Goal: Task Accomplishment & Management: Use online tool/utility

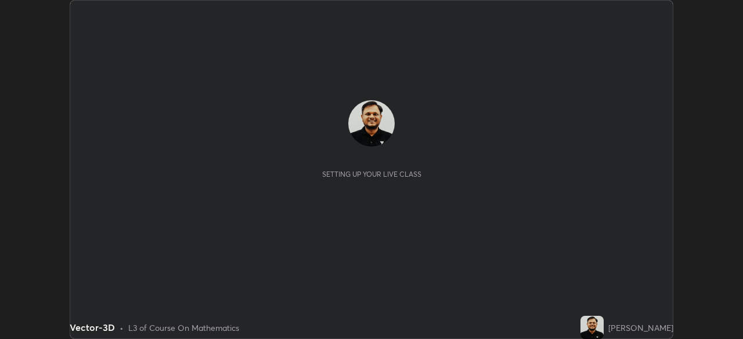
scroll to position [339, 742]
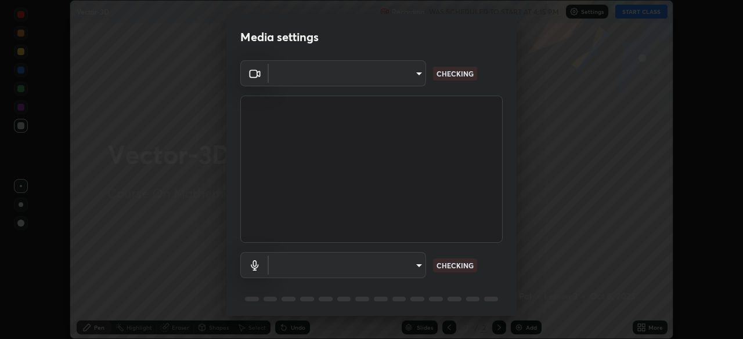
type input "05e465ff83a2709560b00517cc20afcec0d8c6759013130505a18faaf77a7109"
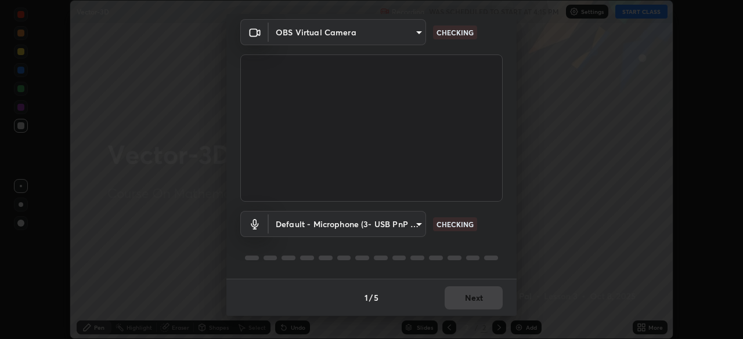
click at [344, 228] on body "Erase all Vector-3D Recording WAS SCHEDULED TO START AT 4:15 PM Settings START …" at bounding box center [371, 169] width 743 height 339
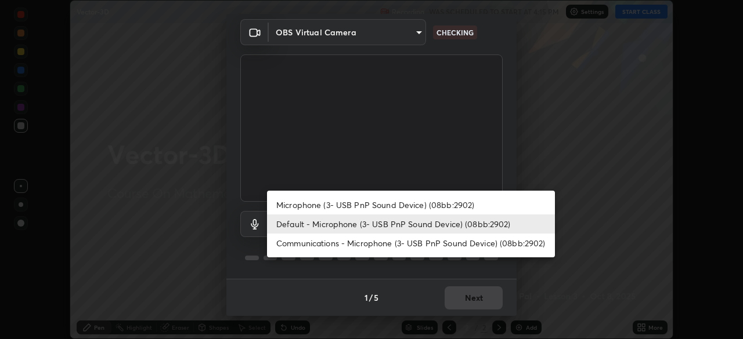
click at [341, 207] on li "Microphone (3- USB PnP Sound Device) (08bb:2902)" at bounding box center [411, 205] width 288 height 19
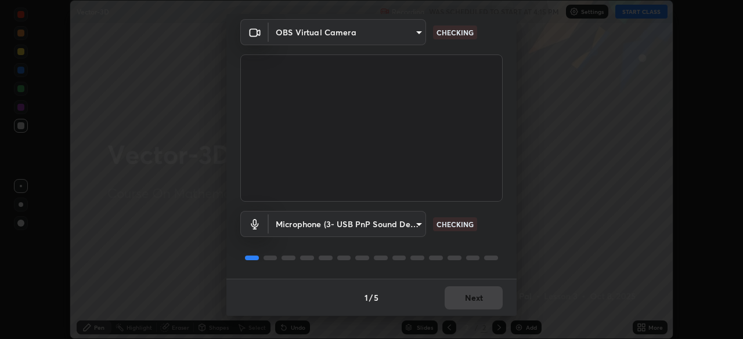
click at [331, 227] on body "Erase all Vector-3D Recording WAS SCHEDULED TO START AT 4:15 PM Settings START …" at bounding box center [371, 169] width 743 height 339
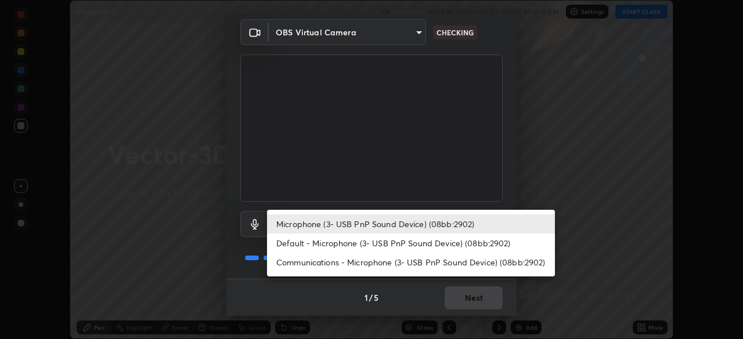
click at [321, 244] on li "Default - Microphone (3- USB PnP Sound Device) (08bb:2902)" at bounding box center [411, 243] width 288 height 19
type input "default"
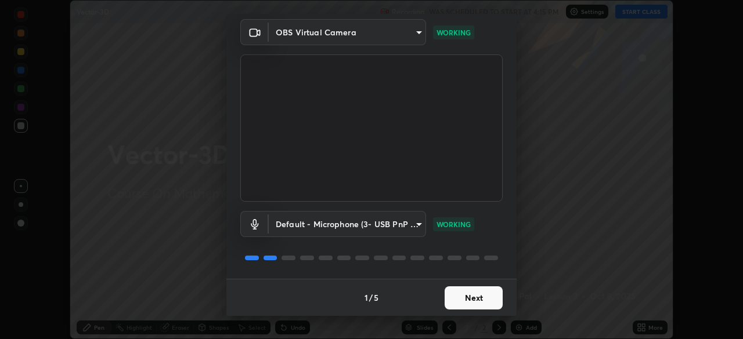
click at [480, 297] on button "Next" at bounding box center [474, 298] width 58 height 23
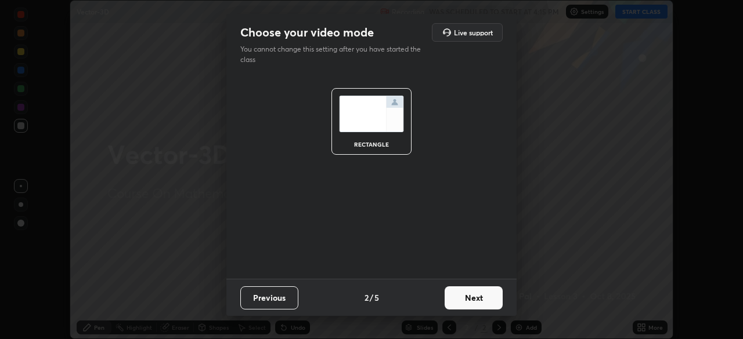
scroll to position [0, 0]
click at [474, 301] on button "Next" at bounding box center [474, 298] width 58 height 23
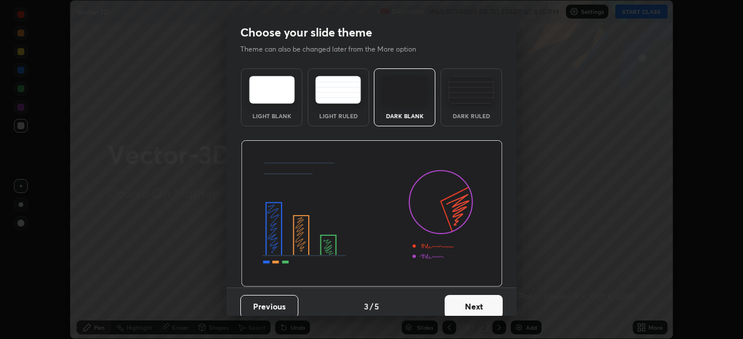
click at [483, 304] on button "Next" at bounding box center [474, 306] width 58 height 23
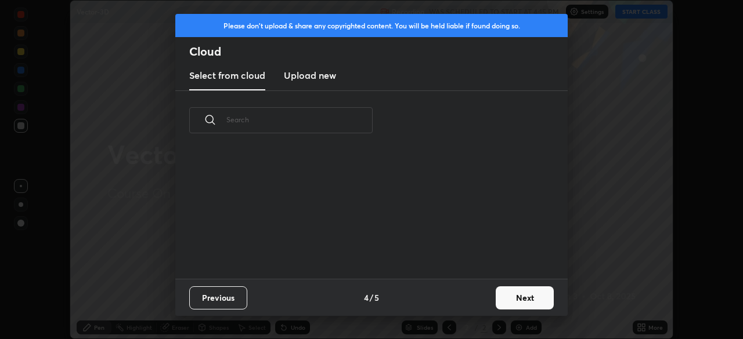
scroll to position [129, 373]
click at [320, 77] on h3 "Upload new" at bounding box center [310, 75] width 52 height 14
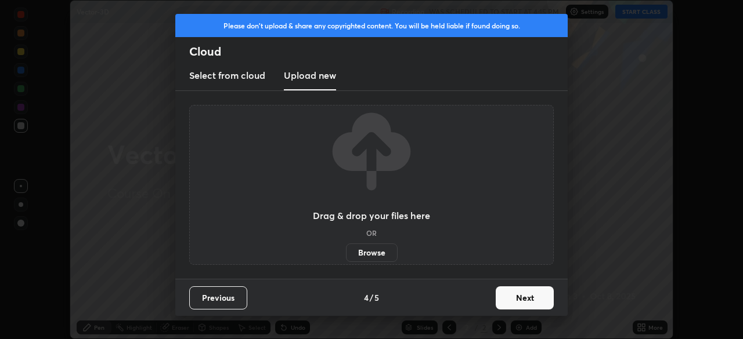
click at [368, 257] on label "Browse" at bounding box center [372, 253] width 52 height 19
click at [346, 257] on input "Browse" at bounding box center [346, 253] width 0 height 19
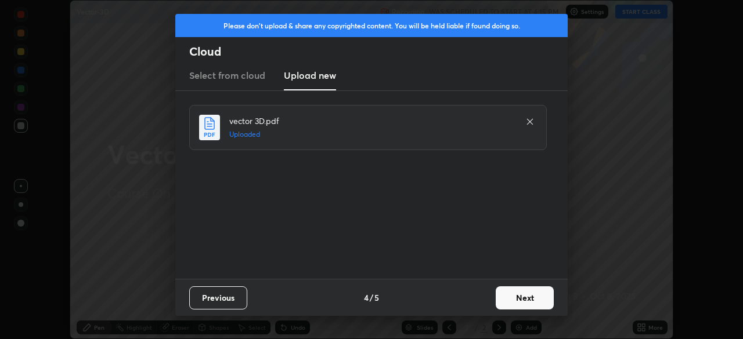
click at [521, 297] on button "Next" at bounding box center [525, 298] width 58 height 23
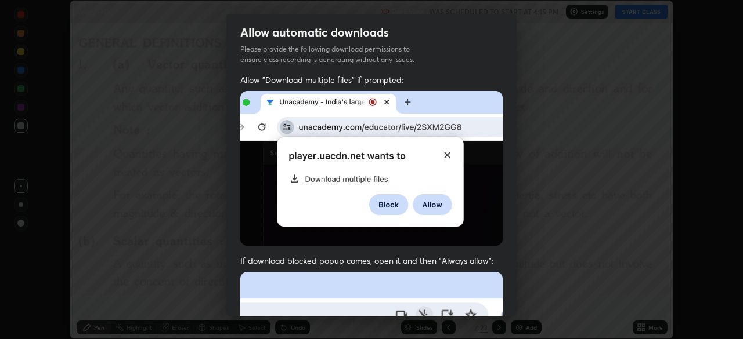
click at [526, 302] on div "Allow automatic downloads Please provide the following download permissions to …" at bounding box center [371, 169] width 743 height 339
click at [534, 301] on div "Allow automatic downloads Please provide the following download permissions to …" at bounding box center [371, 169] width 743 height 339
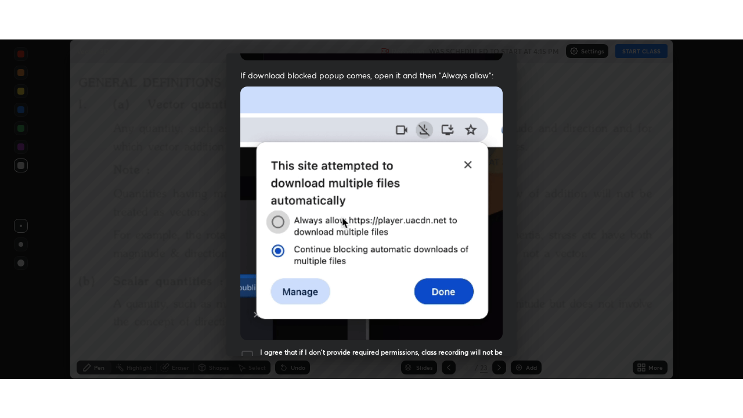
scroll to position [278, 0]
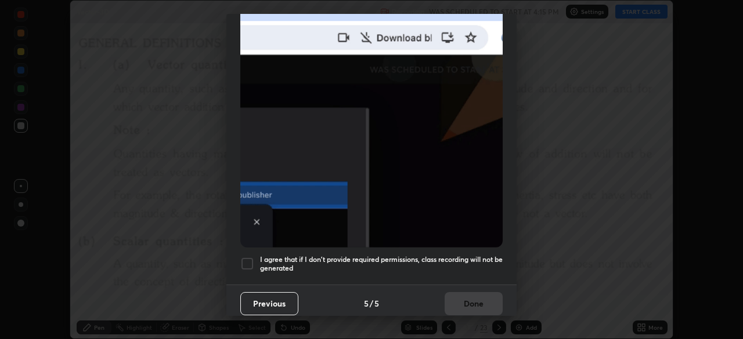
click at [402, 255] on h5 "I agree that if I don't provide required permissions, class recording will not …" at bounding box center [381, 264] width 243 height 18
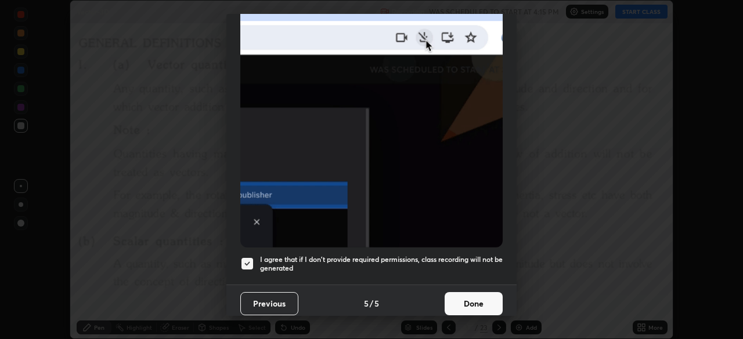
click at [468, 299] on button "Done" at bounding box center [474, 303] width 58 height 23
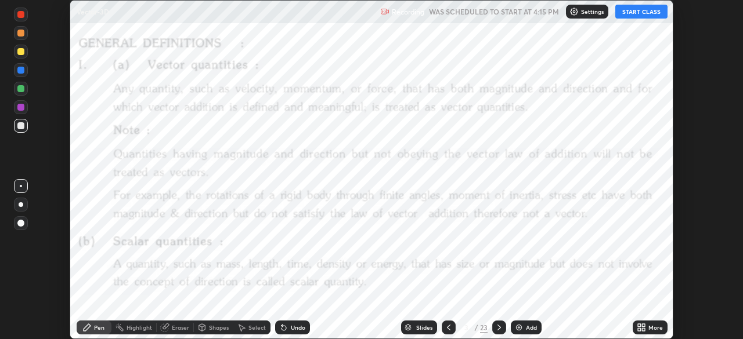
click at [633, 323] on div "More" at bounding box center [650, 327] width 35 height 23
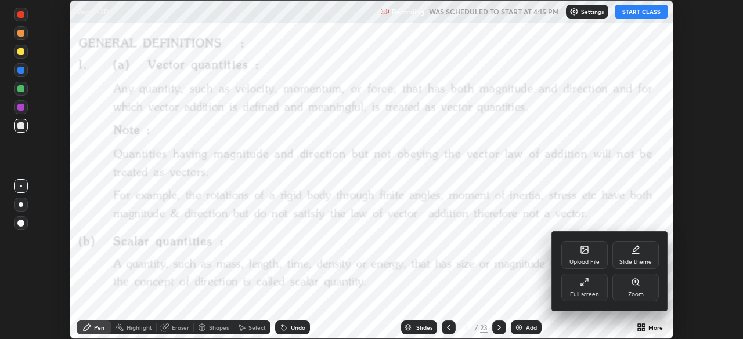
click at [583, 290] on div "Full screen" at bounding box center [584, 288] width 46 height 28
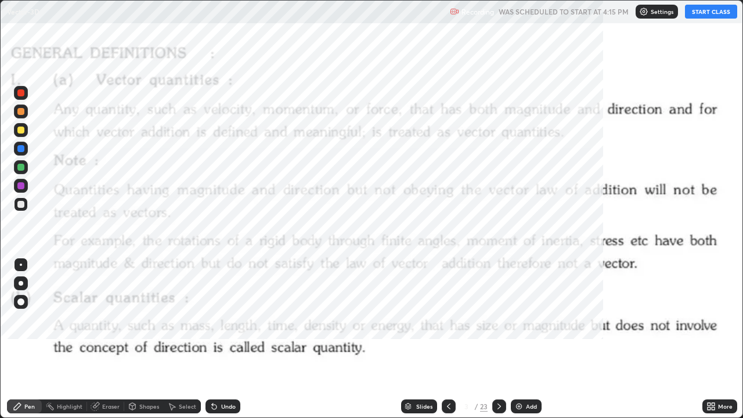
scroll to position [418, 743]
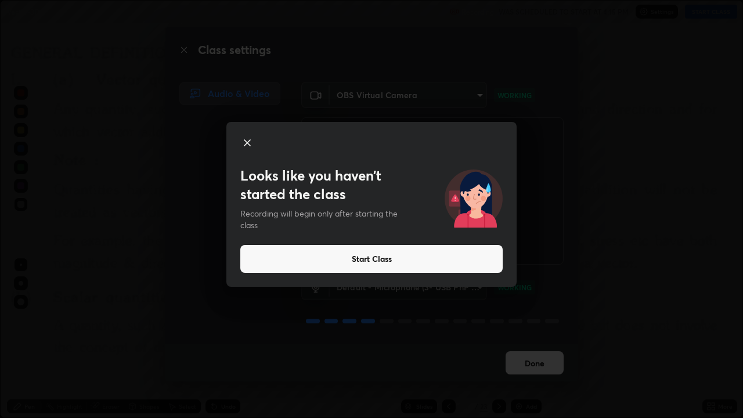
click at [335, 262] on button "Start Class" at bounding box center [371, 259] width 262 height 28
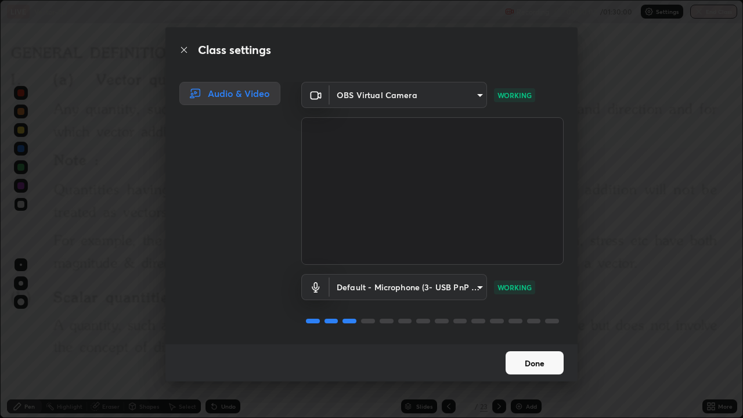
click at [537, 339] on button "Done" at bounding box center [534, 362] width 58 height 23
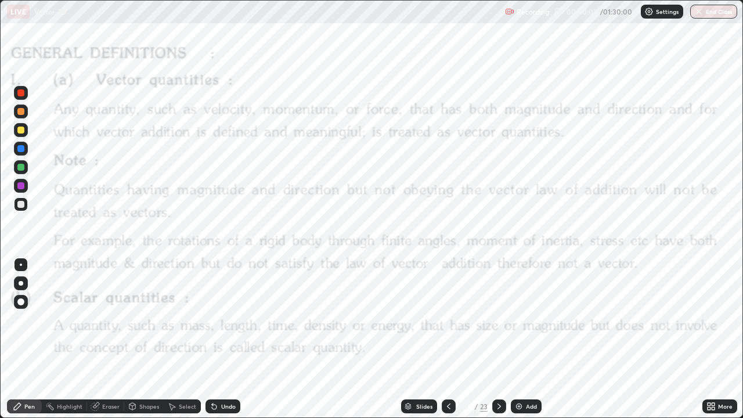
click at [499, 339] on icon at bounding box center [498, 406] width 3 height 6
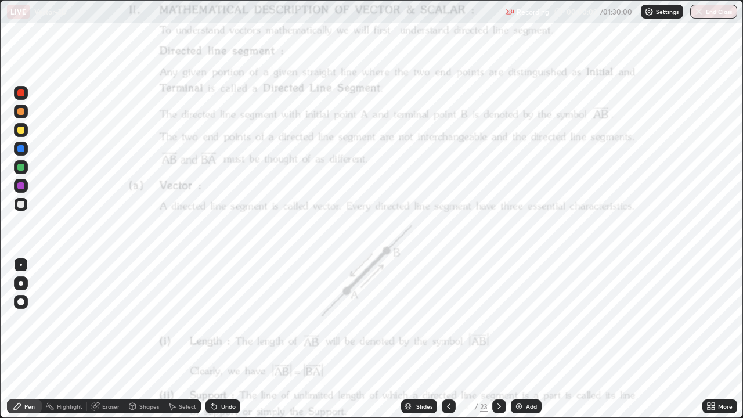
click at [446, 339] on icon at bounding box center [448, 406] width 9 height 9
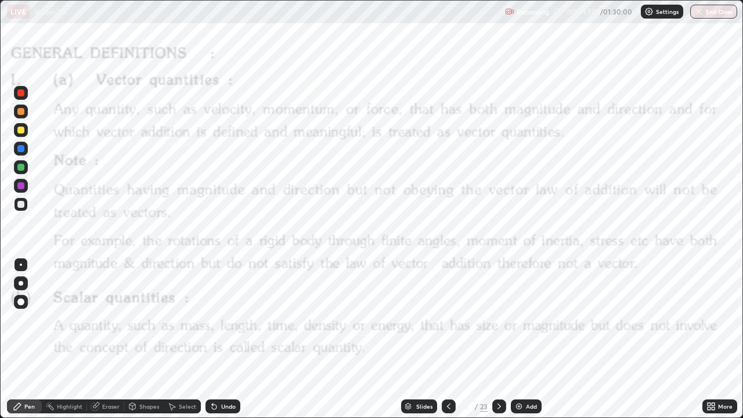
click at [22, 95] on div at bounding box center [20, 92] width 7 height 7
click at [109, 339] on div "Eraser" at bounding box center [110, 406] width 17 height 6
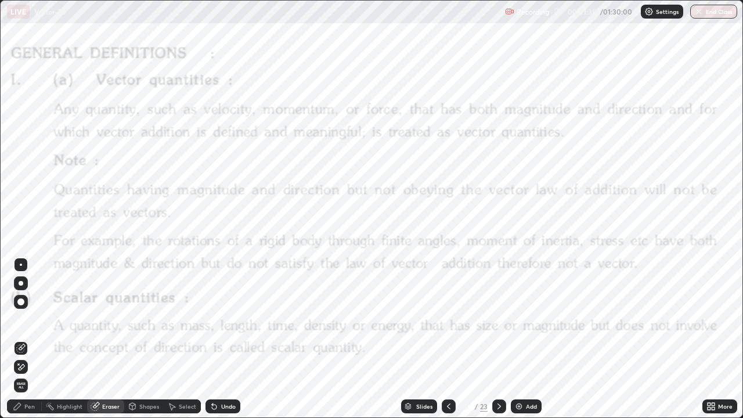
click at [35, 339] on div "Pen" at bounding box center [24, 406] width 35 height 14
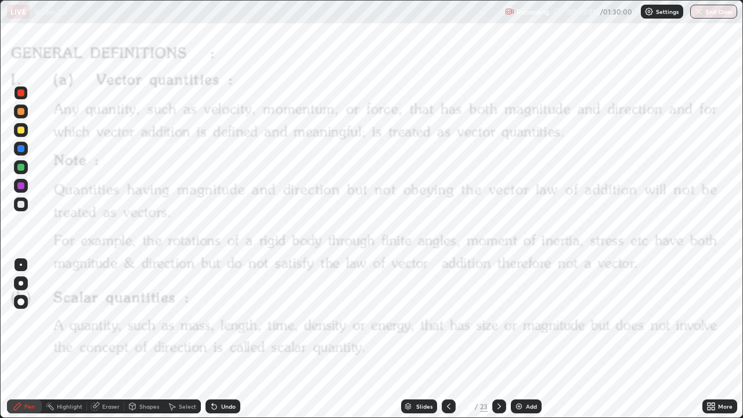
click at [498, 339] on icon at bounding box center [498, 406] width 9 height 9
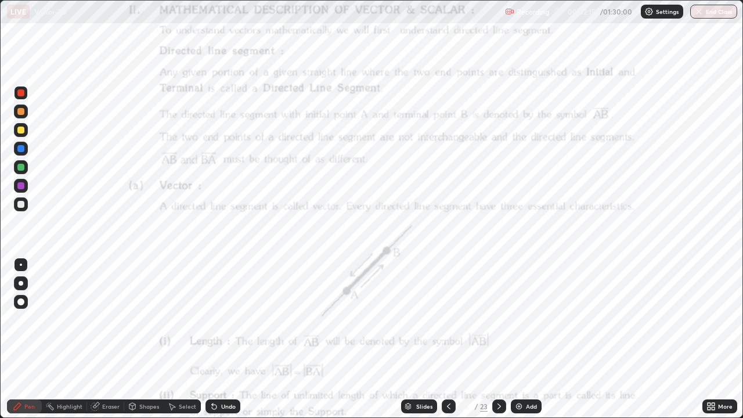
click at [111, 339] on div "Eraser" at bounding box center [110, 406] width 17 height 6
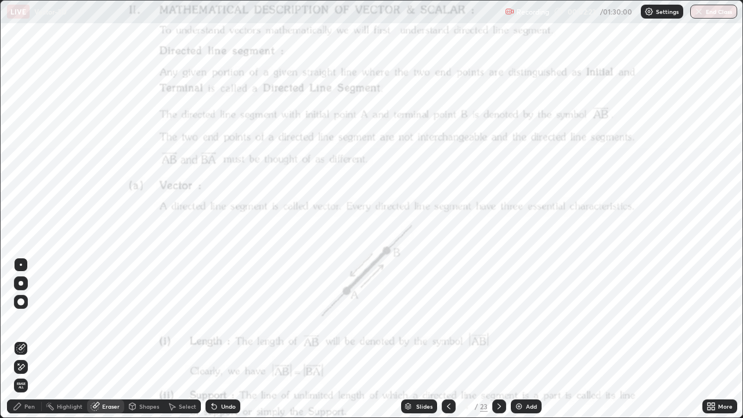
click at [38, 339] on div "Pen" at bounding box center [24, 406] width 35 height 14
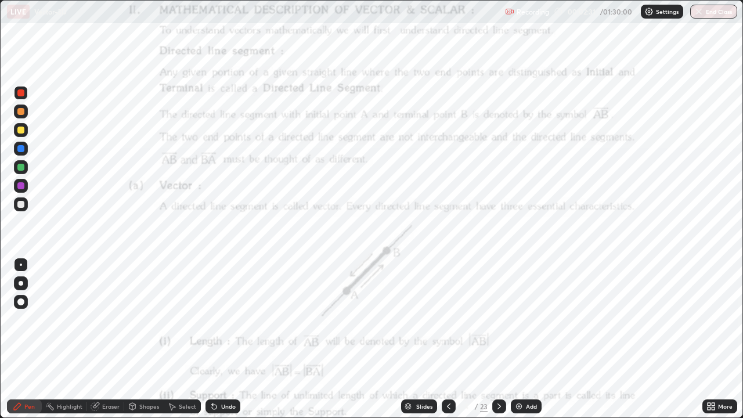
click at [709, 339] on icon at bounding box center [710, 406] width 9 height 9
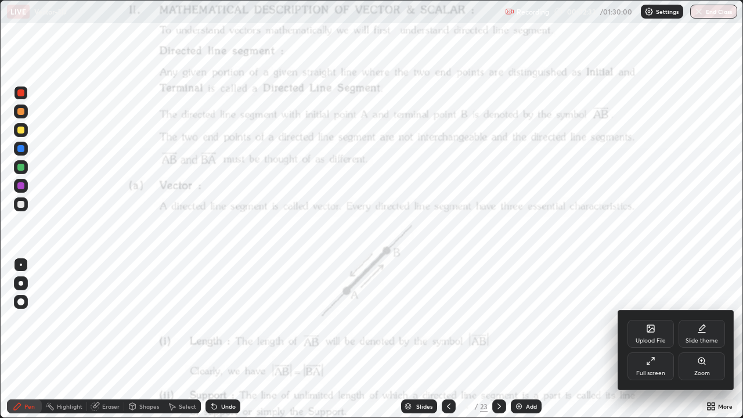
click at [689, 339] on div "Zoom" at bounding box center [701, 366] width 46 height 28
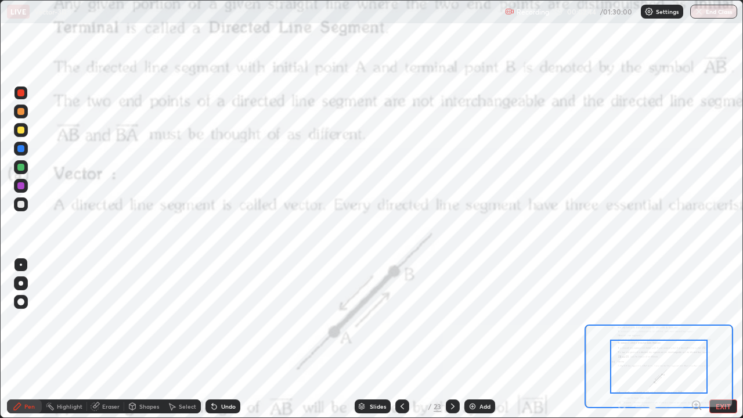
click at [696, 339] on icon at bounding box center [696, 404] width 3 height 0
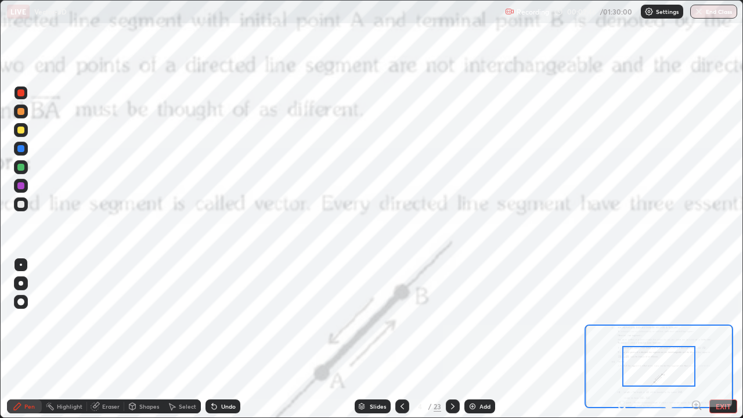
click at [623, 339] on icon at bounding box center [622, 405] width 12 height 12
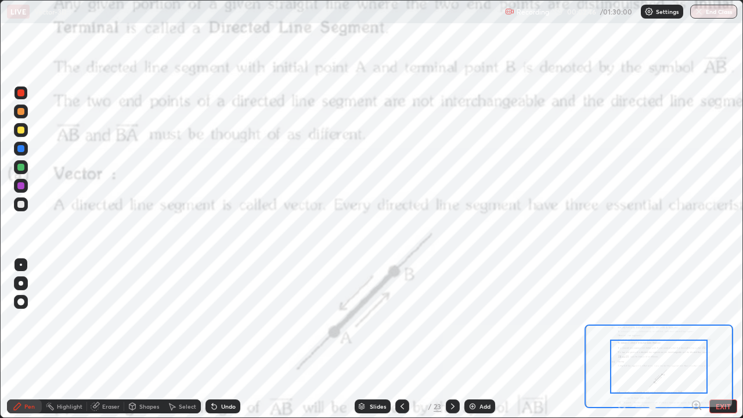
click at [623, 339] on div at bounding box center [659, 406] width 86 height 14
click at [622, 339] on div at bounding box center [659, 406] width 86 height 14
click at [621, 339] on div at bounding box center [659, 406] width 86 height 14
click at [623, 339] on div at bounding box center [659, 406] width 86 height 14
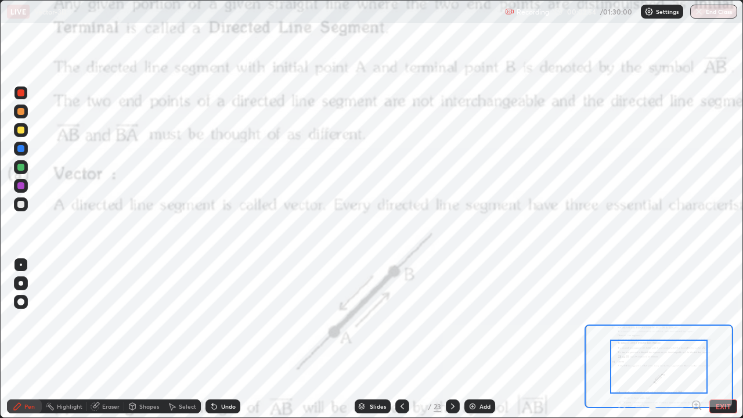
click at [623, 339] on div at bounding box center [659, 406] width 86 height 14
click at [624, 339] on div at bounding box center [659, 406] width 86 height 14
click at [622, 339] on div at bounding box center [659, 406] width 86 height 14
click at [620, 339] on div at bounding box center [659, 406] width 86 height 14
click at [619, 339] on div at bounding box center [659, 406] width 86 height 14
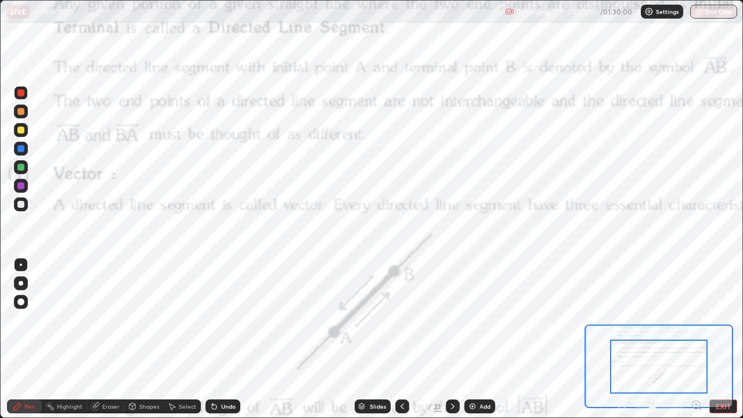
click at [720, 339] on button "EXIT" at bounding box center [723, 406] width 28 height 14
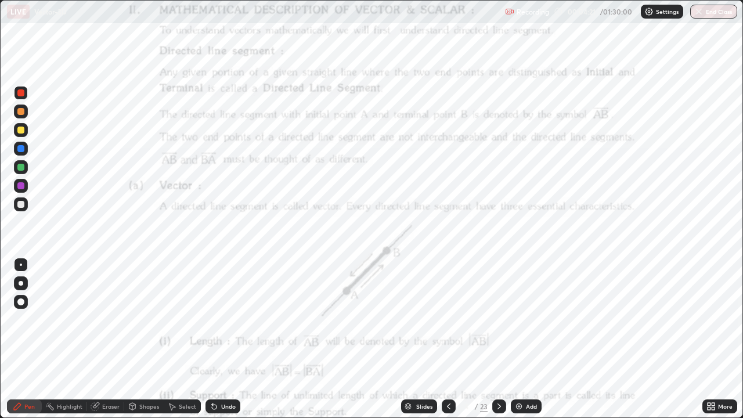
click at [23, 114] on div at bounding box center [20, 111] width 7 height 7
click at [24, 95] on div at bounding box center [20, 92] width 7 height 7
click at [230, 339] on div "Undo" at bounding box center [228, 406] width 15 height 6
click at [227, 339] on div "Undo" at bounding box center [228, 406] width 15 height 6
click at [498, 339] on icon at bounding box center [498, 406] width 9 height 9
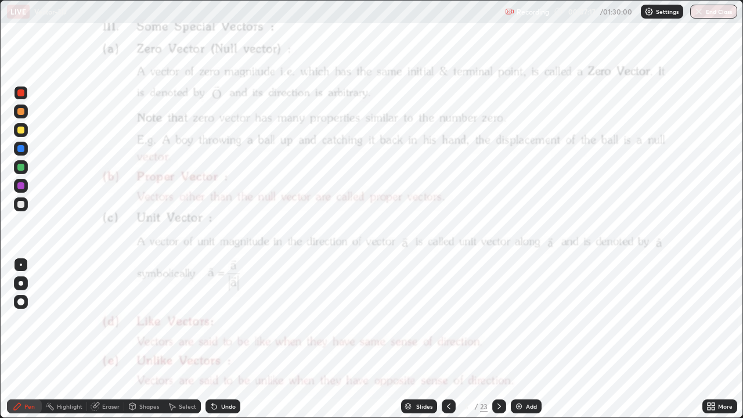
click at [494, 339] on icon at bounding box center [498, 406] width 9 height 9
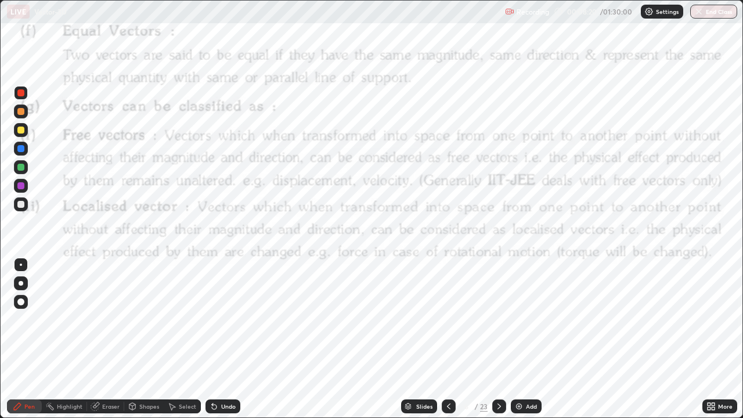
click at [497, 339] on icon at bounding box center [498, 406] width 9 height 9
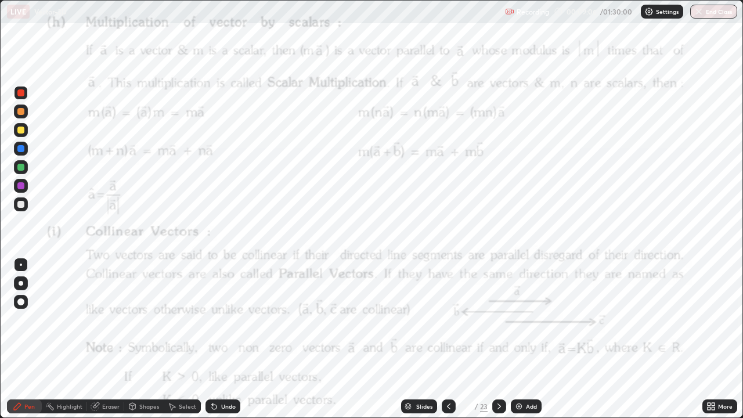
click at [498, 339] on icon at bounding box center [498, 406] width 9 height 9
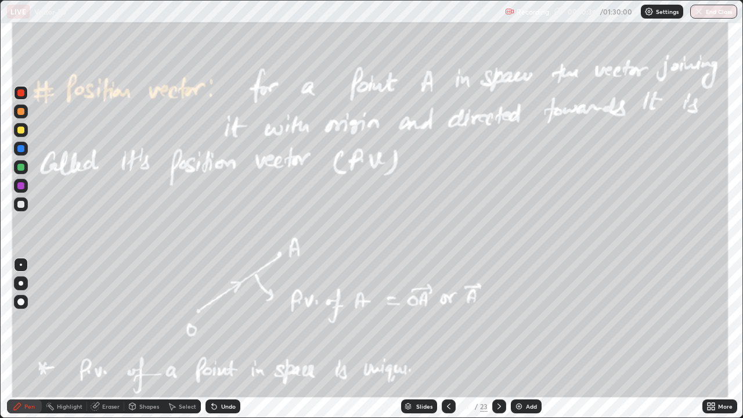
click at [497, 339] on icon at bounding box center [498, 406] width 9 height 9
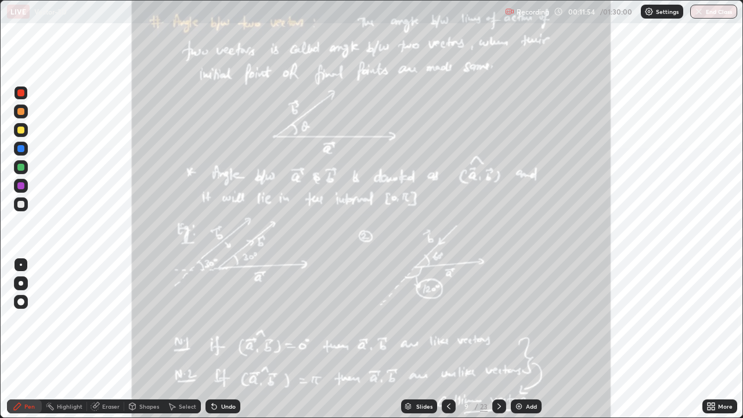
click at [496, 339] on icon at bounding box center [498, 406] width 9 height 9
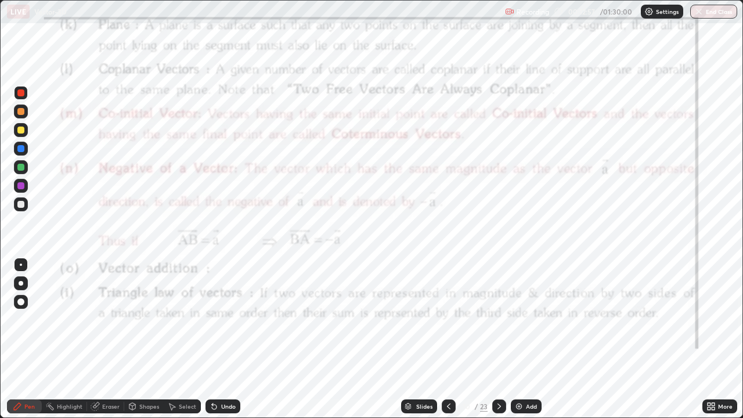
click at [498, 339] on icon at bounding box center [498, 406] width 9 height 9
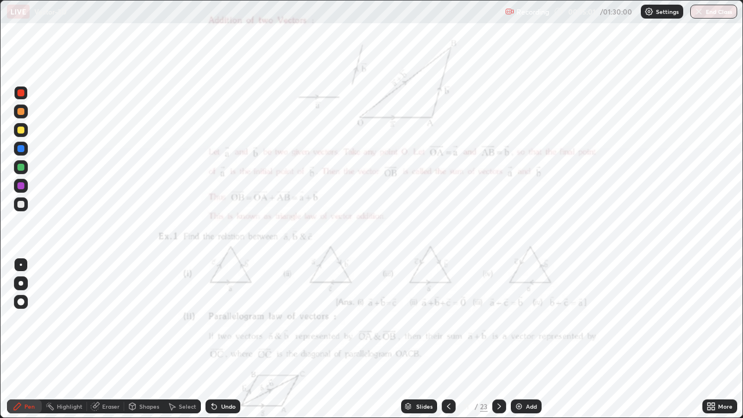
click at [498, 339] on icon at bounding box center [498, 406] width 3 height 6
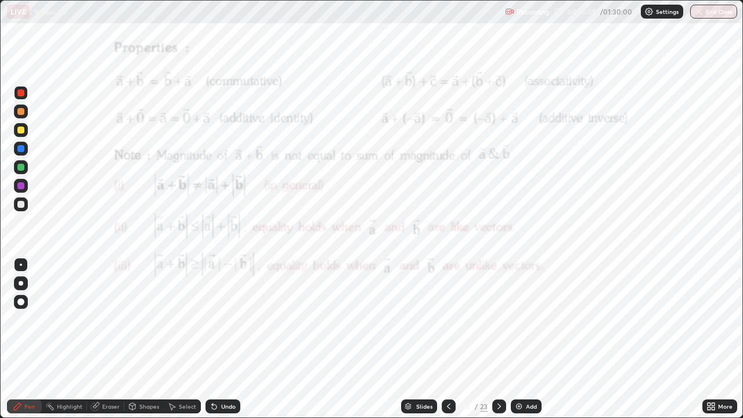
click at [493, 339] on div at bounding box center [499, 406] width 14 height 14
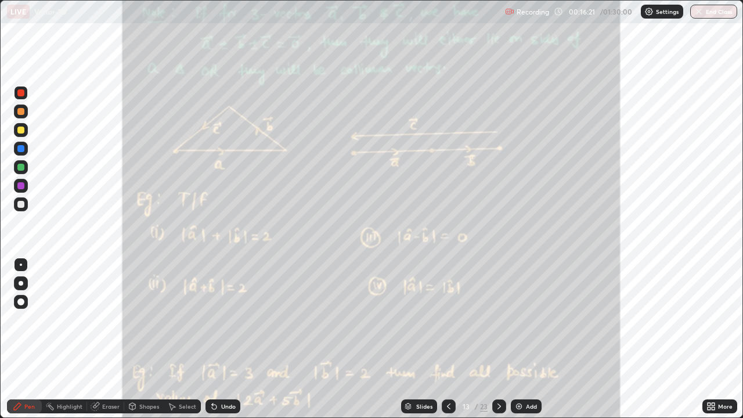
click at [24, 206] on div at bounding box center [20, 204] width 7 height 7
click at [227, 339] on div "Undo" at bounding box center [228, 406] width 15 height 6
click at [357, 339] on div "Slides 13 / 23 Add" at bounding box center [471, 406] width 462 height 23
click at [497, 339] on icon at bounding box center [498, 406] width 9 height 9
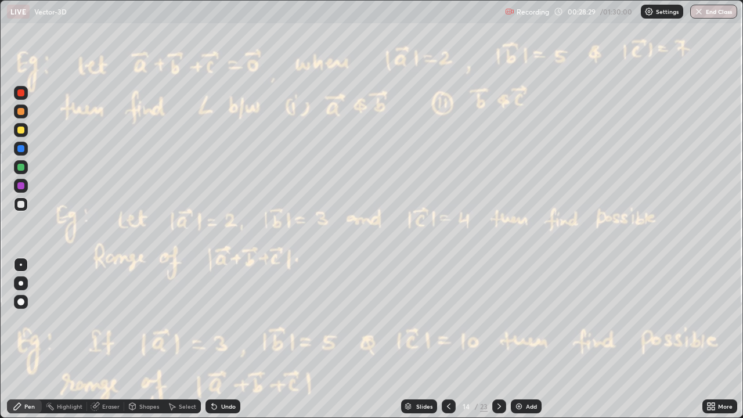
click at [497, 339] on icon at bounding box center [498, 406] width 9 height 9
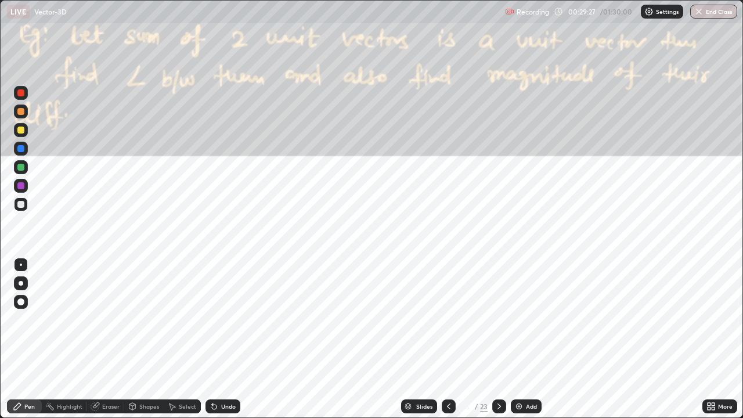
click at [21, 94] on div at bounding box center [20, 92] width 7 height 7
click at [114, 339] on div "Eraser" at bounding box center [110, 406] width 17 height 6
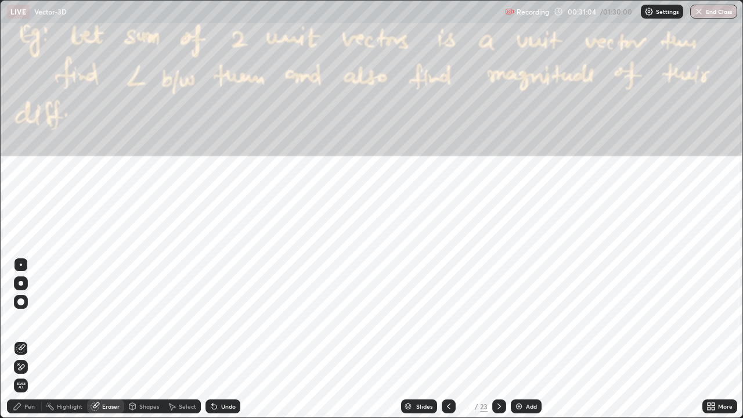
click at [31, 339] on div "Pen" at bounding box center [29, 406] width 10 height 6
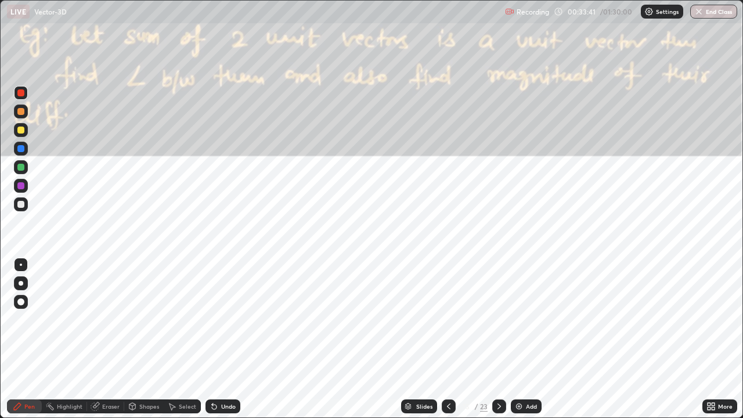
click at [27, 168] on div at bounding box center [21, 167] width 14 height 14
click at [227, 339] on div "Undo" at bounding box center [228, 406] width 15 height 6
click at [498, 339] on icon at bounding box center [498, 406] width 9 height 9
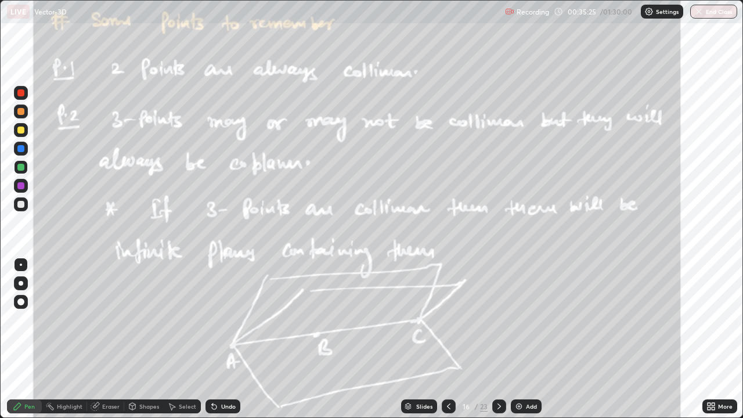
click at [26, 188] on div at bounding box center [21, 186] width 14 height 14
click at [496, 339] on icon at bounding box center [498, 406] width 9 height 9
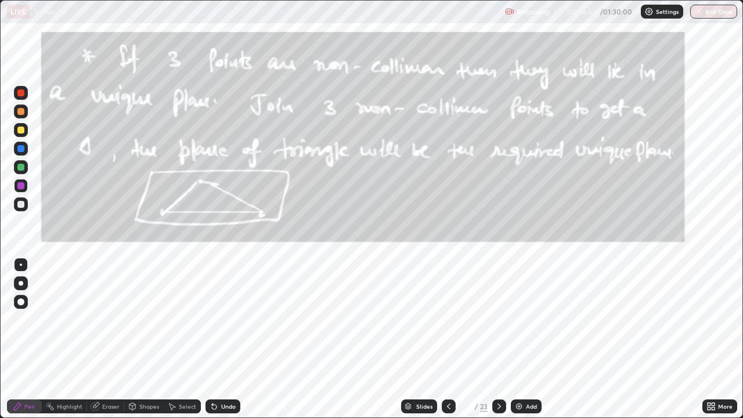
click at [498, 339] on div at bounding box center [499, 406] width 14 height 14
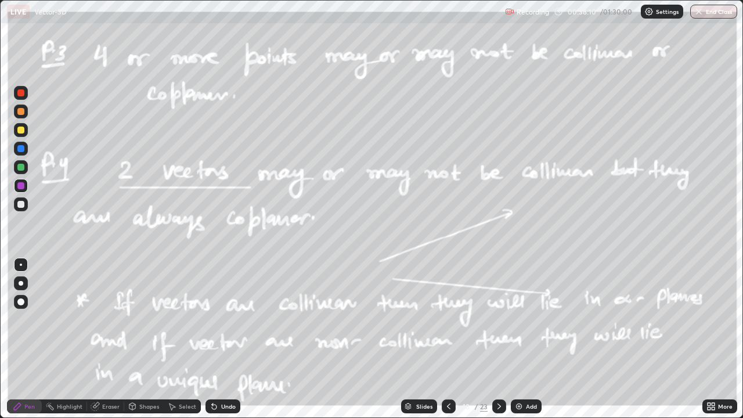
click at [493, 339] on div at bounding box center [499, 406] width 14 height 14
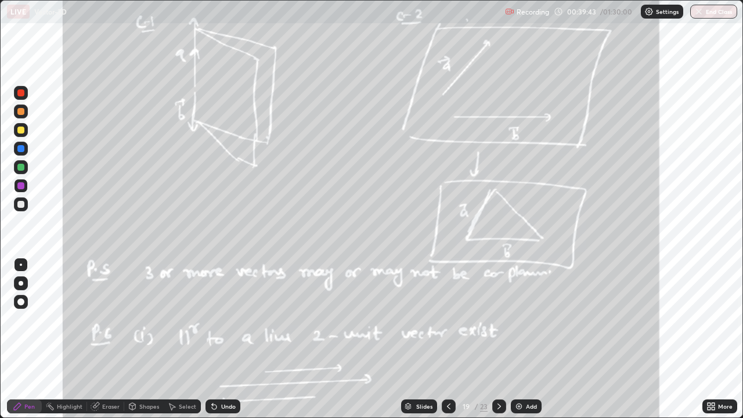
click at [498, 339] on icon at bounding box center [498, 406] width 9 height 9
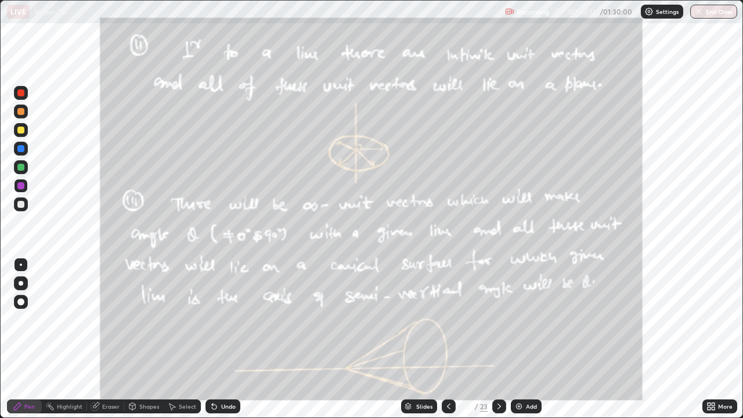
click at [498, 339] on icon at bounding box center [498, 406] width 9 height 9
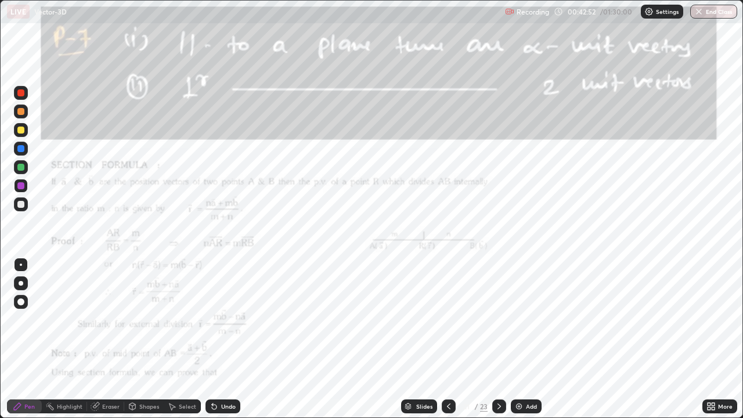
click at [492, 339] on div at bounding box center [499, 406] width 14 height 14
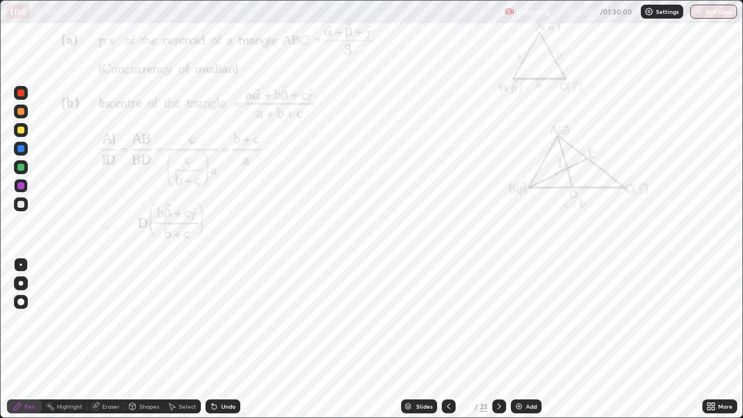
click at [498, 339] on icon at bounding box center [498, 406] width 9 height 9
click at [522, 339] on img at bounding box center [518, 406] width 9 height 9
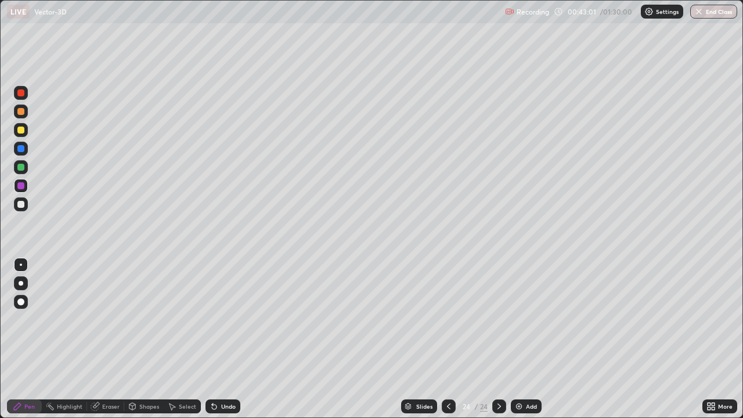
click at [21, 112] on div at bounding box center [20, 111] width 7 height 7
click at [21, 186] on div at bounding box center [20, 185] width 7 height 7
click at [514, 339] on img at bounding box center [518, 406] width 9 height 9
click at [23, 109] on div at bounding box center [20, 111] width 7 height 7
click at [21, 168] on div at bounding box center [20, 167] width 7 height 7
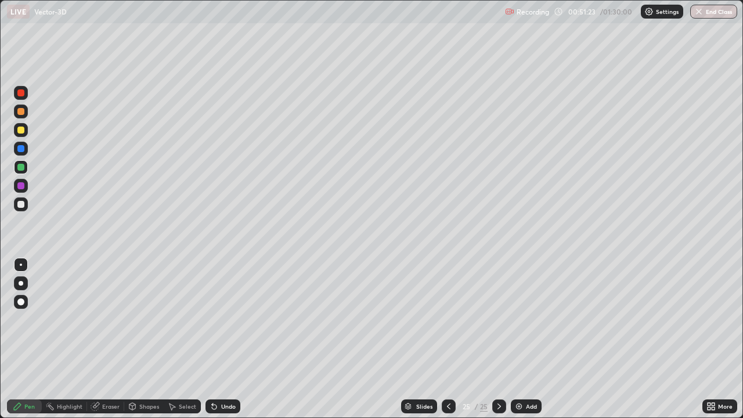
click at [224, 339] on div "Undo" at bounding box center [228, 406] width 15 height 6
click at [520, 339] on img at bounding box center [518, 406] width 9 height 9
click at [22, 113] on div at bounding box center [20, 111] width 7 height 7
click at [698, 12] on img "button" at bounding box center [698, 11] width 9 height 9
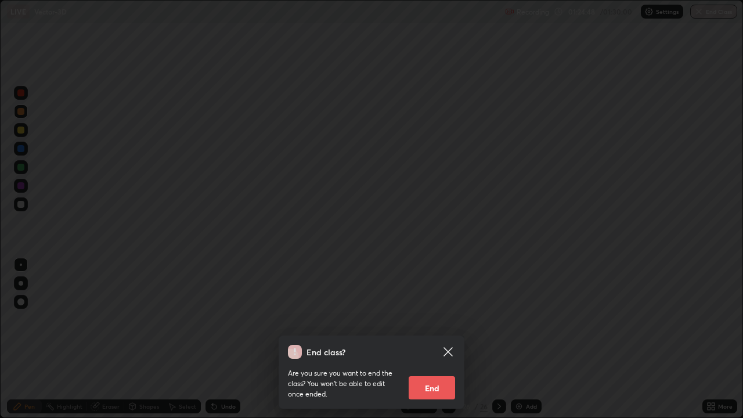
click at [436, 339] on button "End" at bounding box center [432, 387] width 46 height 23
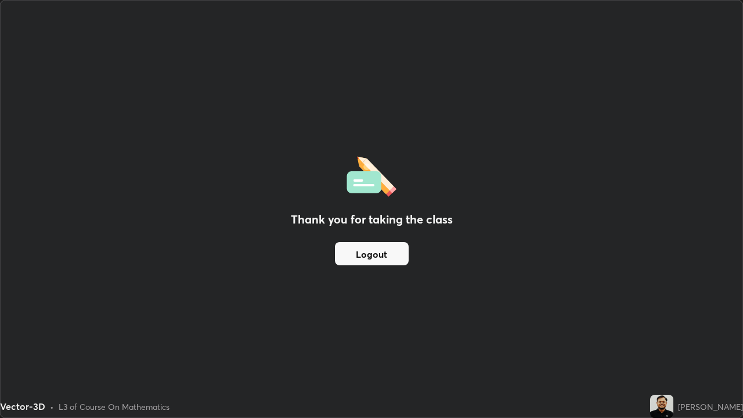
click at [391, 261] on button "Logout" at bounding box center [372, 253] width 74 height 23
